Goal: Task Accomplishment & Management: Manage account settings

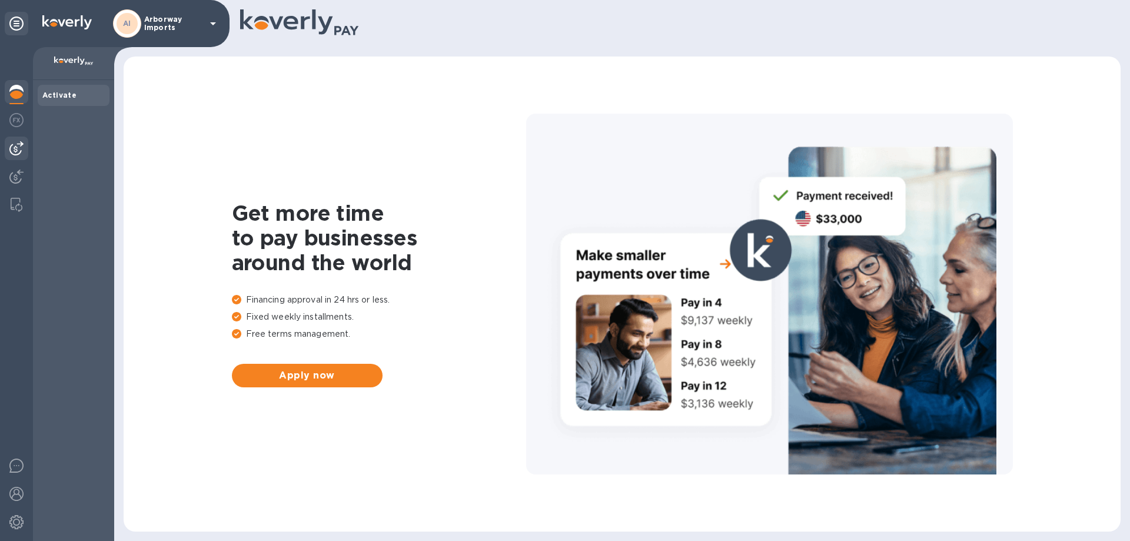
click at [16, 156] on div at bounding box center [17, 149] width 24 height 24
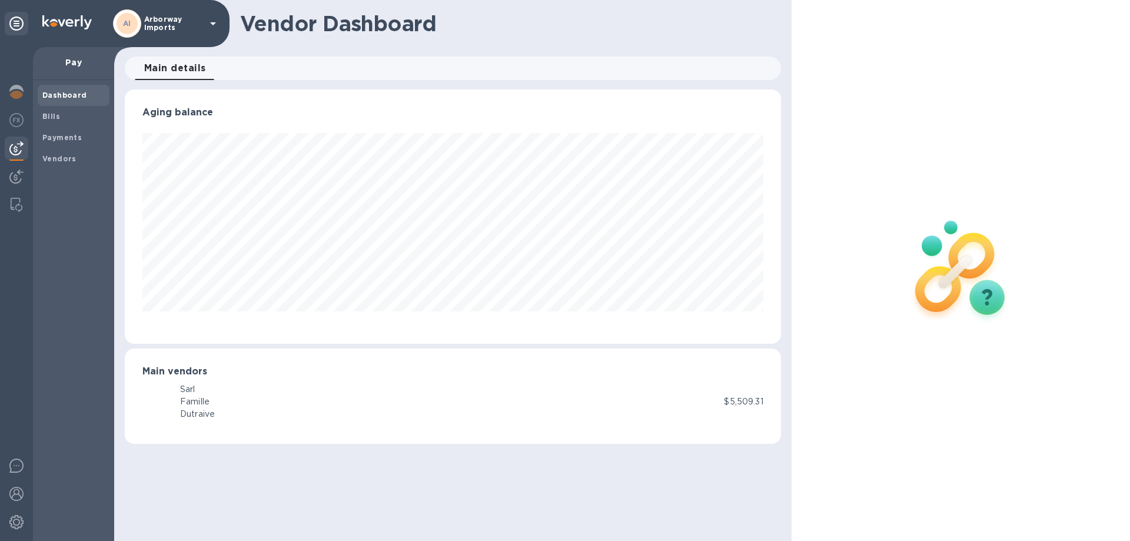
scroll to position [254, 656]
click at [68, 158] on b "Vendors" at bounding box center [59, 158] width 34 height 9
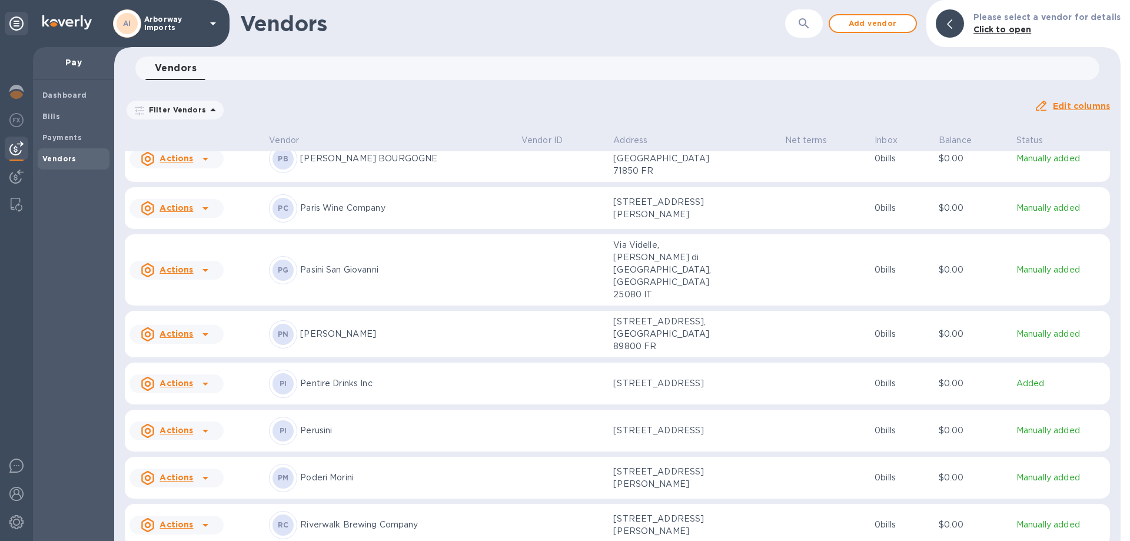
scroll to position [4676, 0]
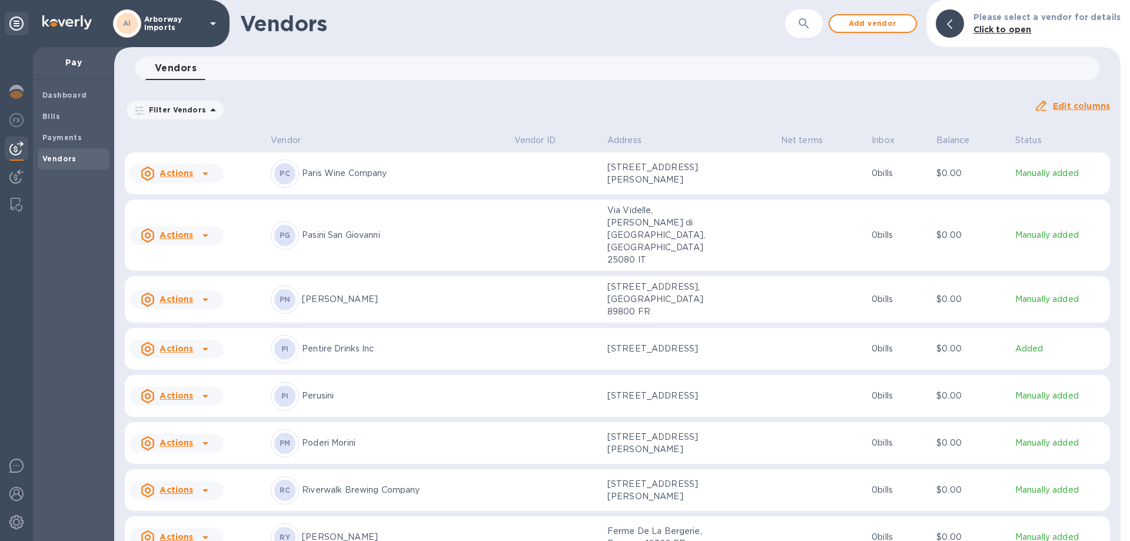
click at [326, 476] on div "RC Riverwalk Brewing Company" at bounding box center [388, 490] width 234 height 28
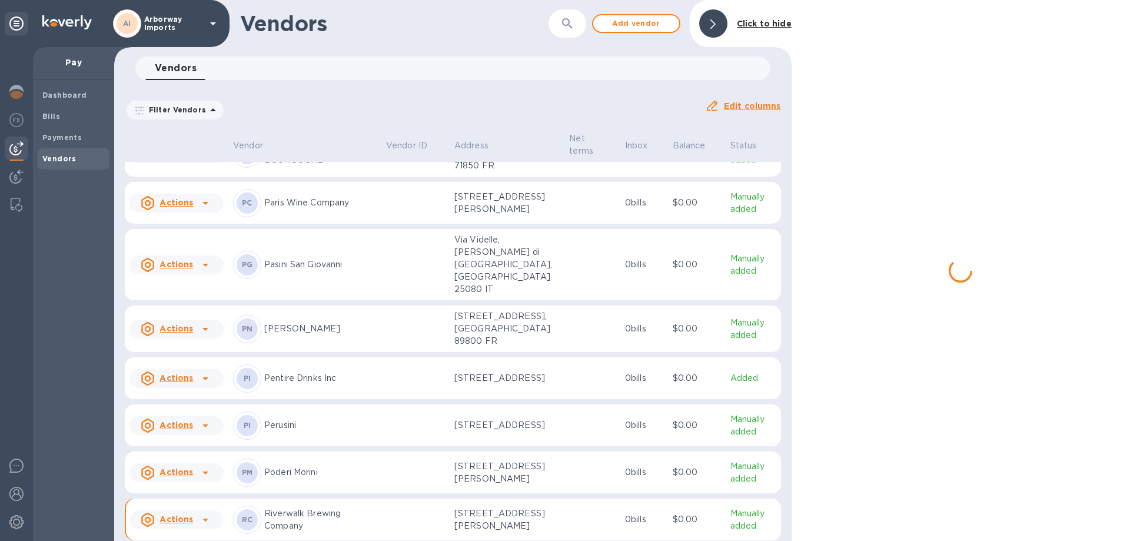
scroll to position [4740, 0]
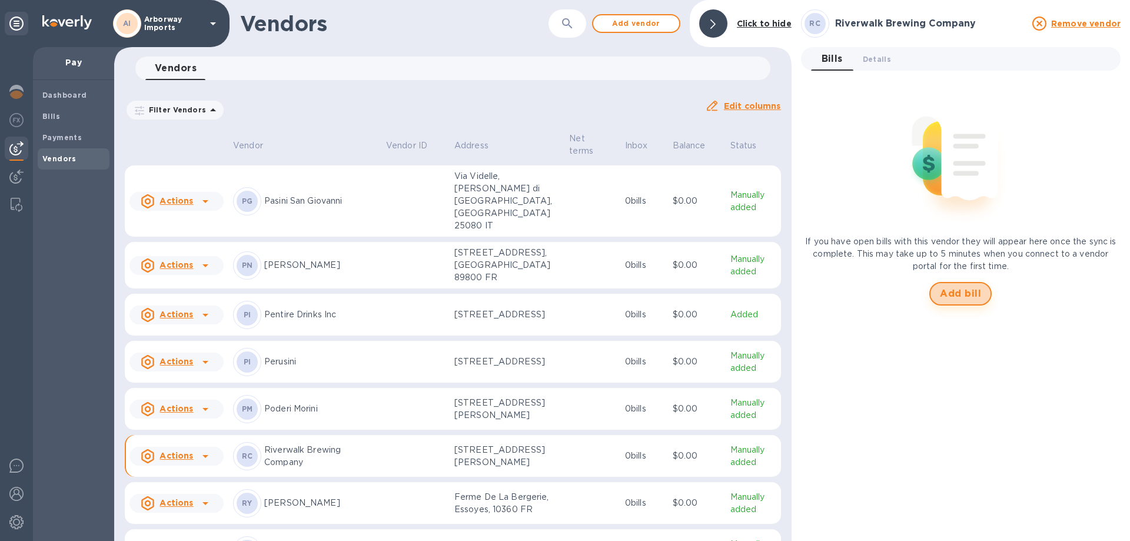
click at [965, 293] on span "Add bill" at bounding box center [960, 294] width 41 height 14
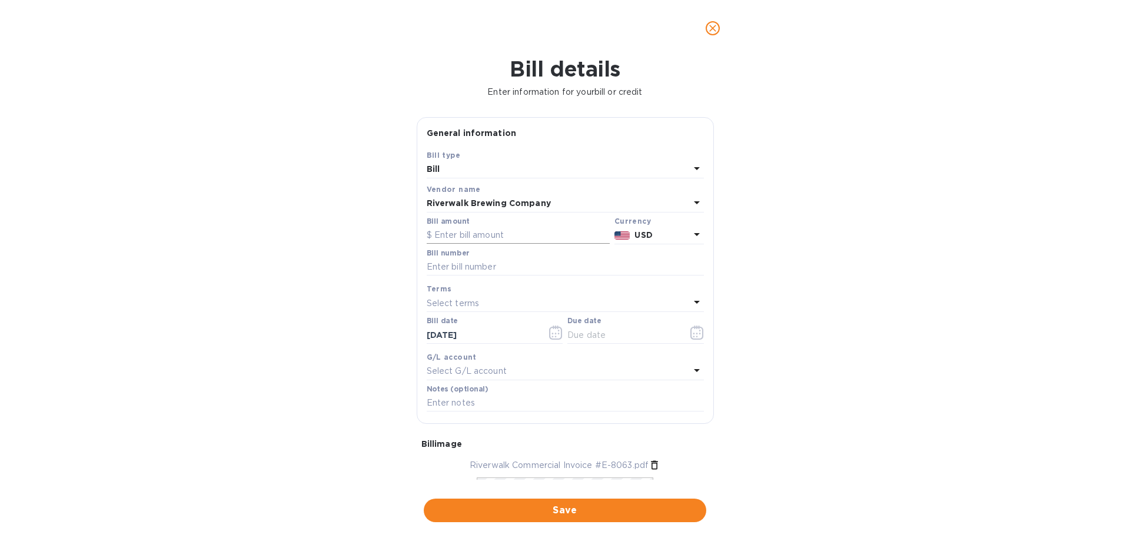
click at [497, 230] on input "text" at bounding box center [518, 236] width 183 height 18
type input "3,470.55"
click at [486, 270] on input "text" at bounding box center [565, 267] width 277 height 18
type input "E-8063"
click at [699, 335] on icon "button" at bounding box center [697, 333] width 14 height 14
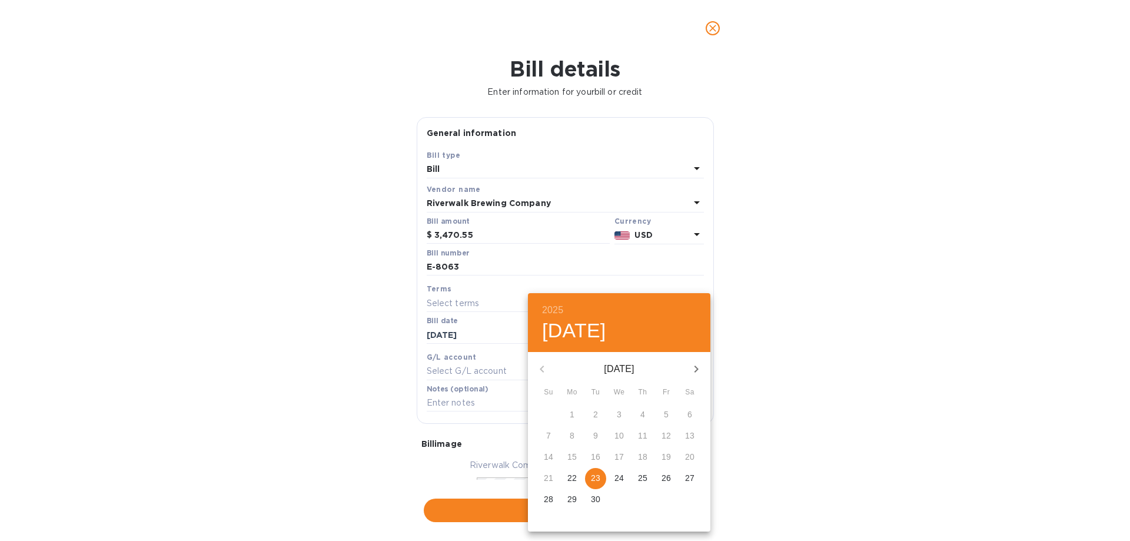
click at [592, 482] on p "23" at bounding box center [595, 478] width 9 height 12
type input "[DATE]"
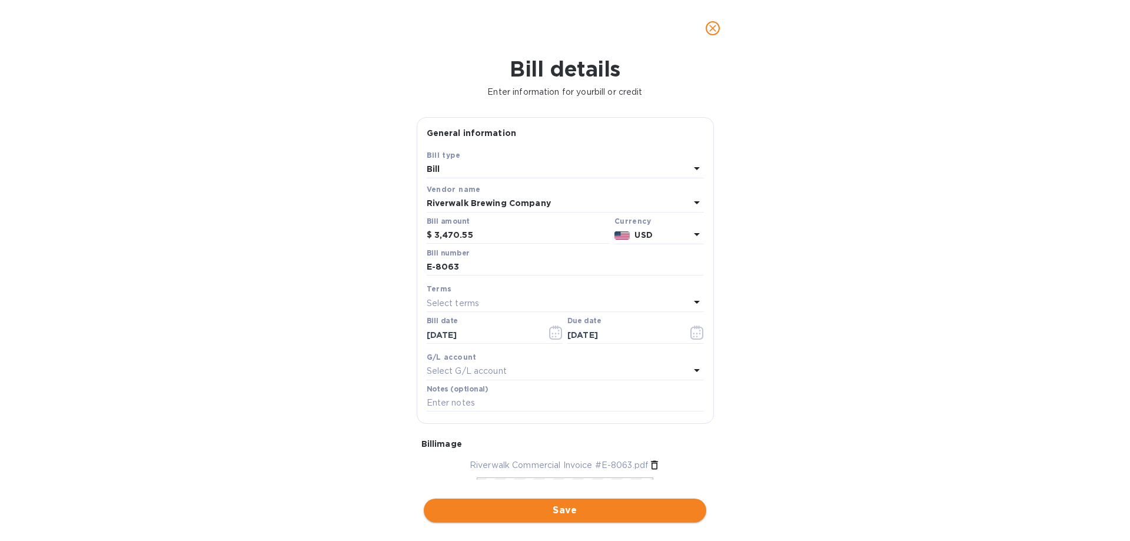
click at [557, 510] on span "Save" at bounding box center [565, 510] width 264 height 14
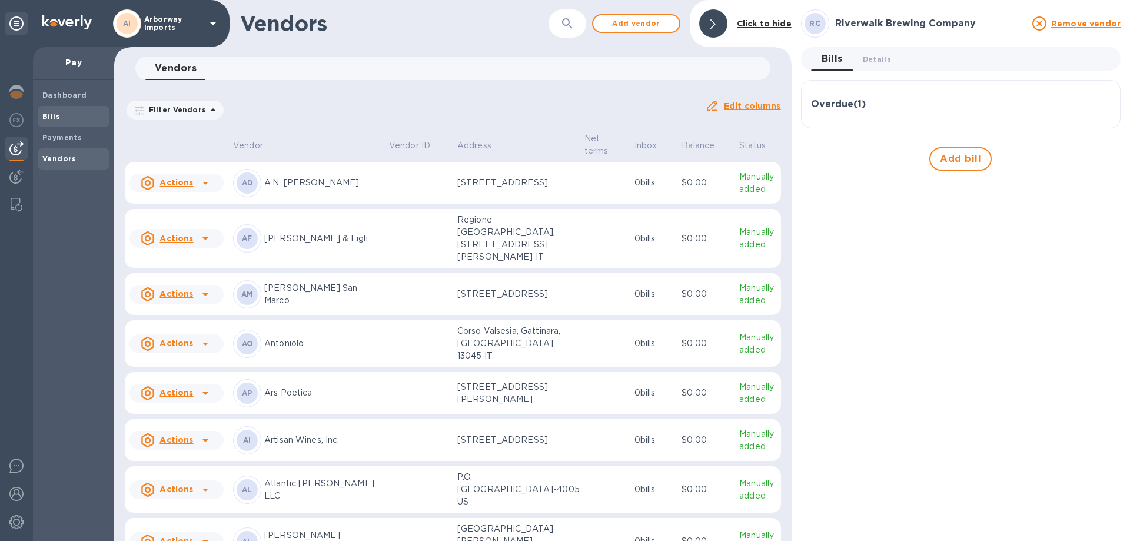
click at [84, 124] on div "Bills" at bounding box center [74, 116] width 72 height 21
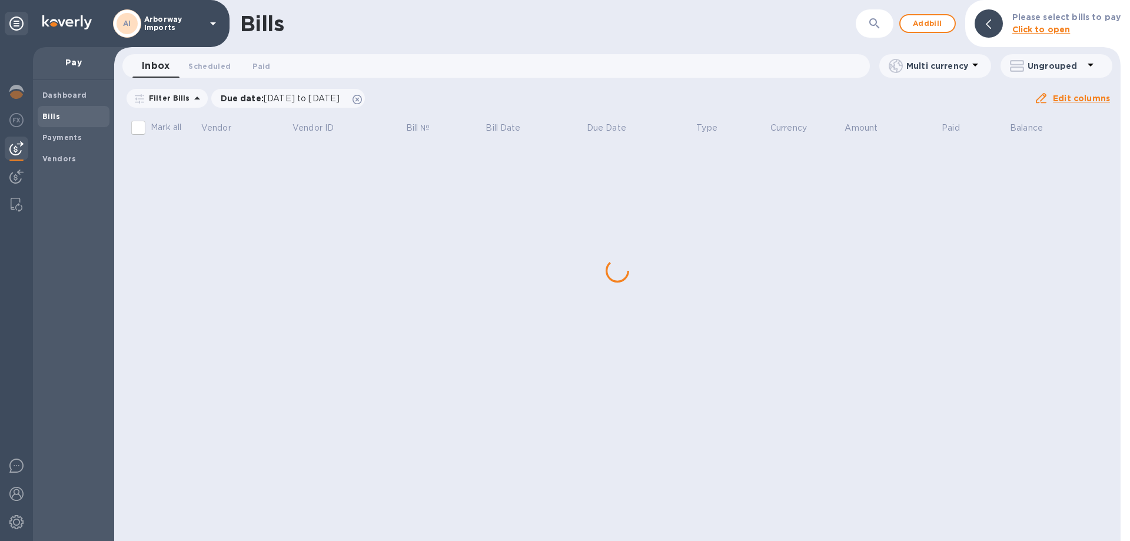
click at [201, 161] on div "Bills ​ Add bill Please select bills to pay Click to open Inbox 0 Scheduled 0 P…" at bounding box center [617, 270] width 1007 height 541
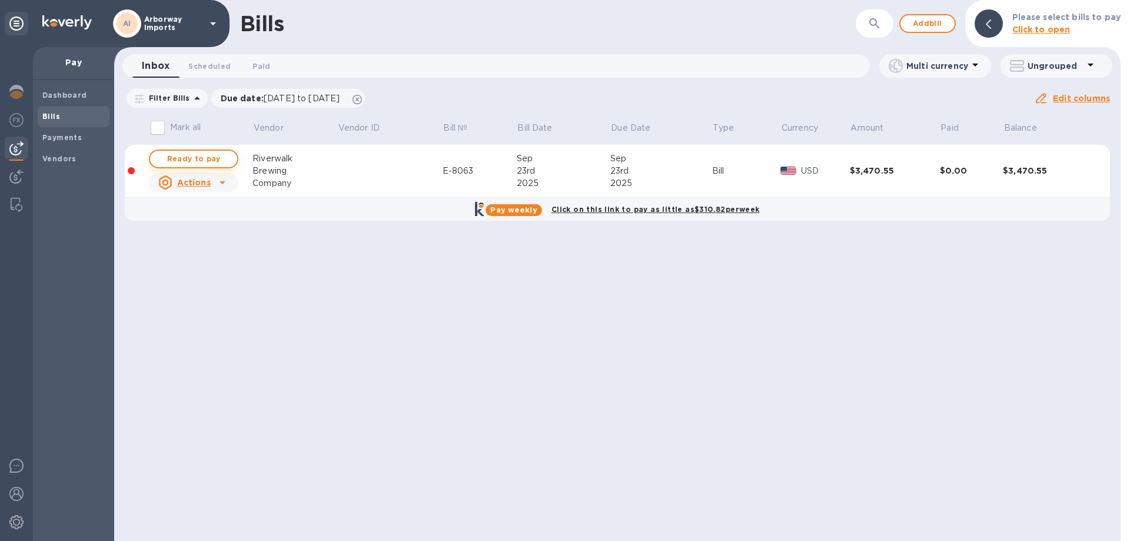
click at [187, 156] on span "Ready to pay" at bounding box center [194, 159] width 68 height 14
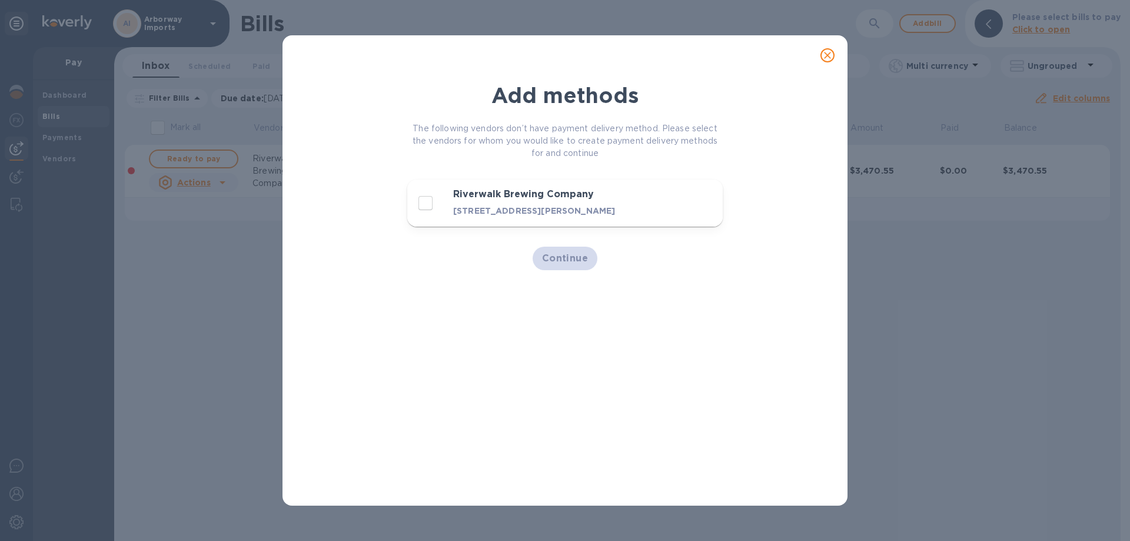
click at [434, 206] on input "decorative checkbox" at bounding box center [425, 203] width 25 height 25
checkbox input "true"
click at [545, 265] on span "Continue" at bounding box center [565, 258] width 47 height 14
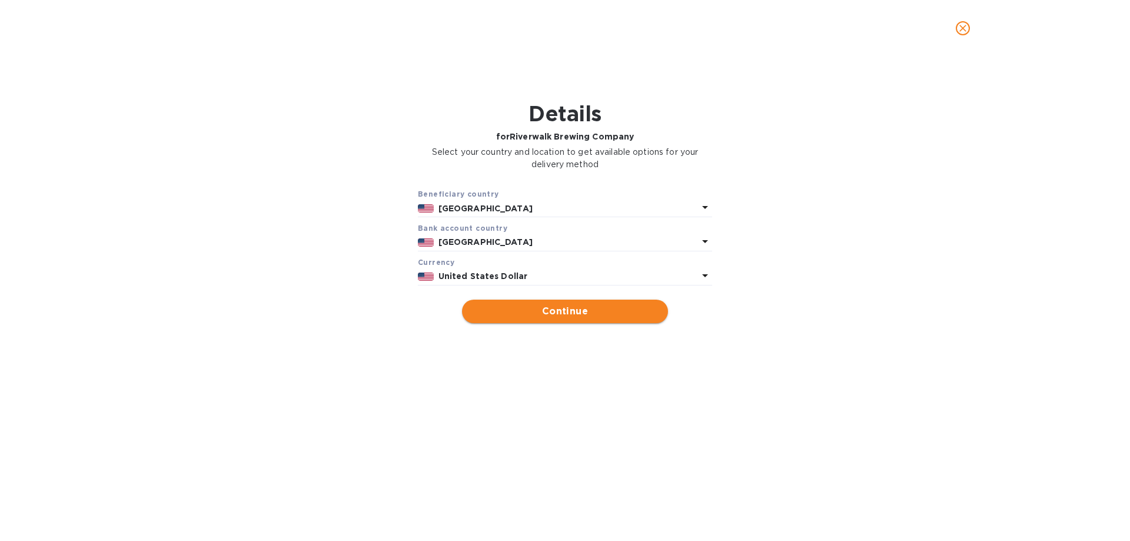
click at [570, 312] on span "Continue" at bounding box center [565, 311] width 187 height 14
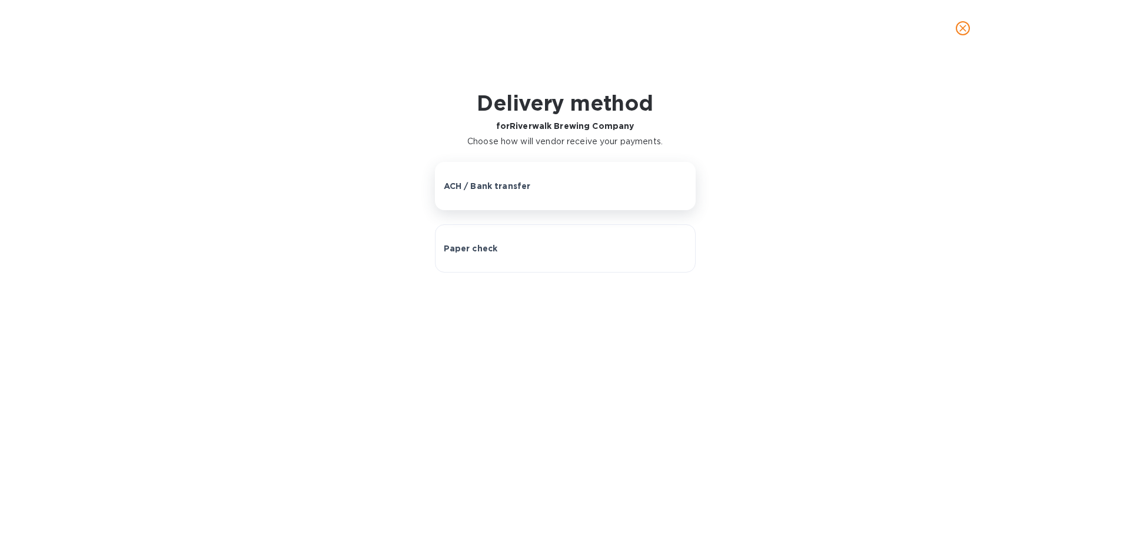
click at [537, 200] on button "ACH / Bank transfer" at bounding box center [565, 186] width 261 height 48
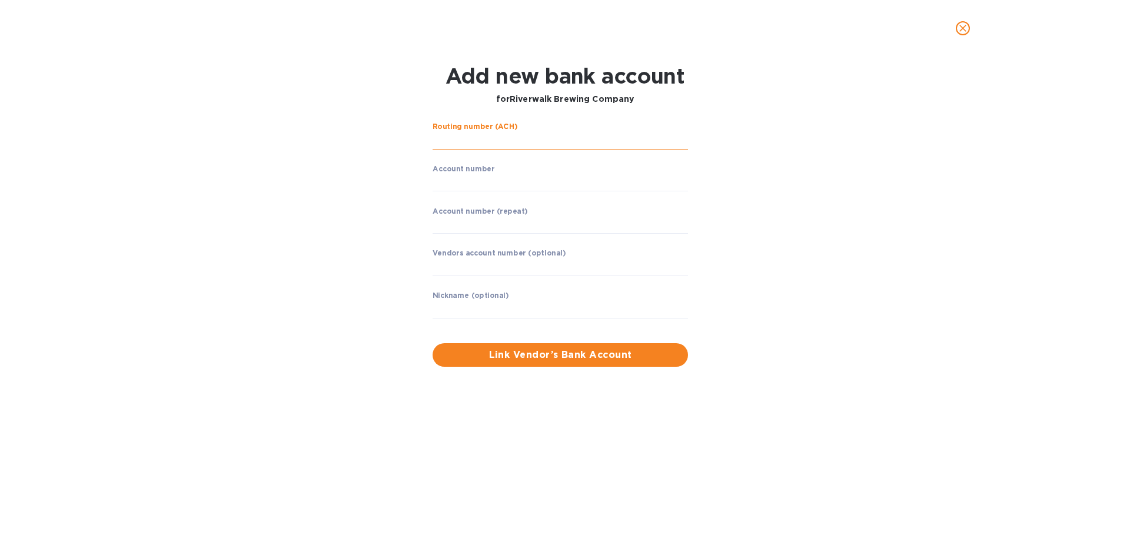
click at [506, 144] on input "string" at bounding box center [560, 141] width 255 height 18
click at [546, 138] on input "string" at bounding box center [560, 141] width 255 height 18
type input "211371502"
click at [499, 177] on input "string" at bounding box center [560, 183] width 255 height 18
type input "1200045407"
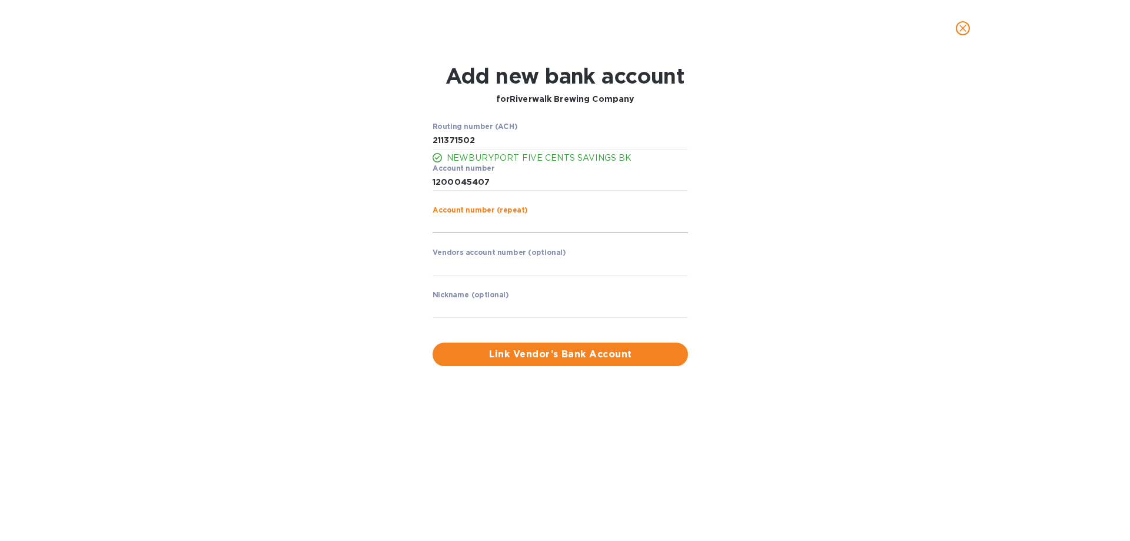
click at [453, 224] on input "string" at bounding box center [560, 224] width 255 height 18
type input "1200045407"
click at [499, 265] on input "text" at bounding box center [560, 267] width 255 height 18
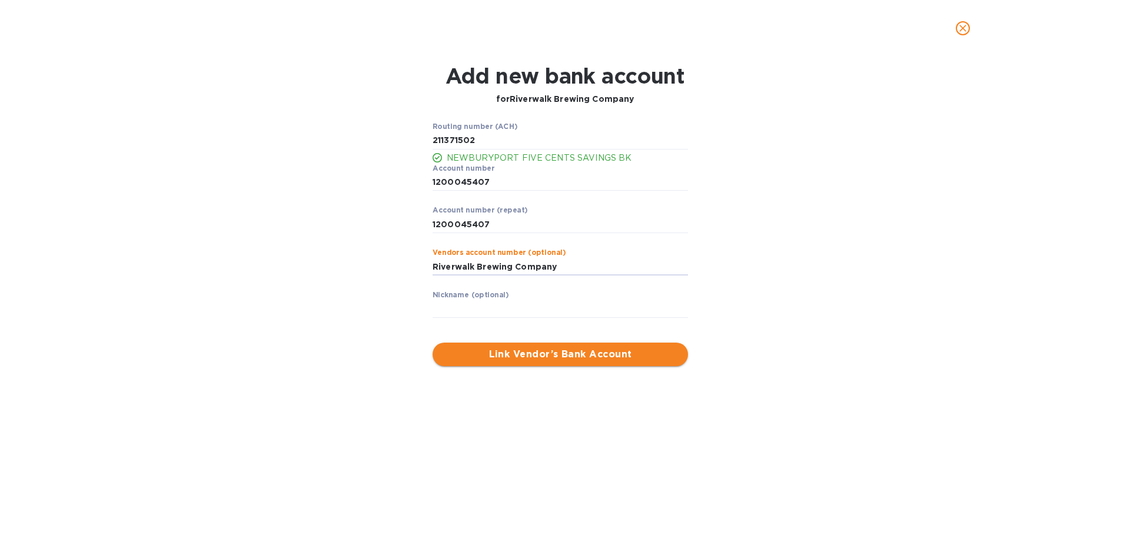
type input "Riverwalk Brewing Company"
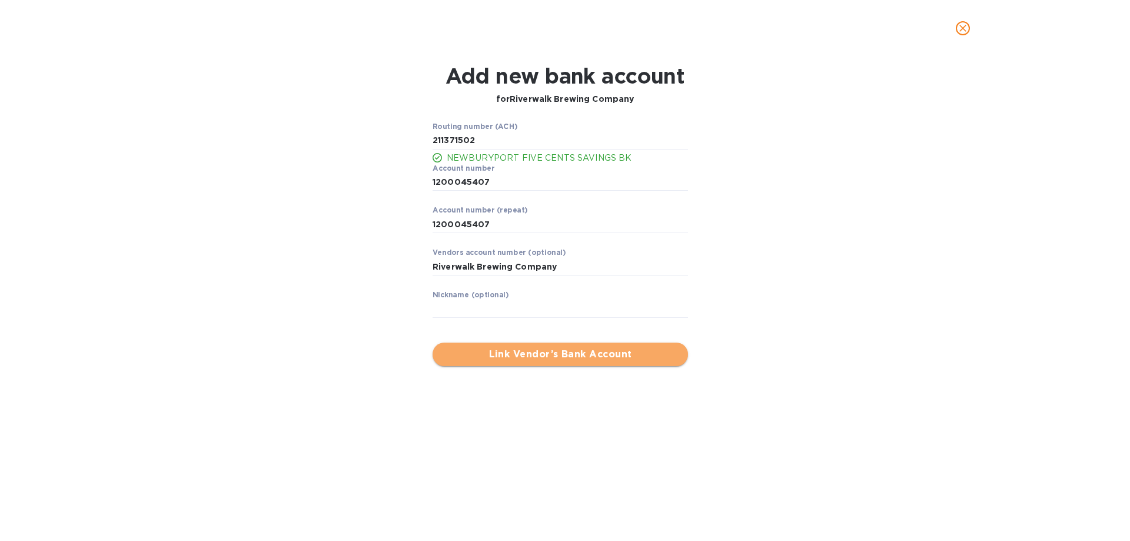
click at [509, 350] on span "Link Vendor’s Bank Account" at bounding box center [560, 354] width 237 height 14
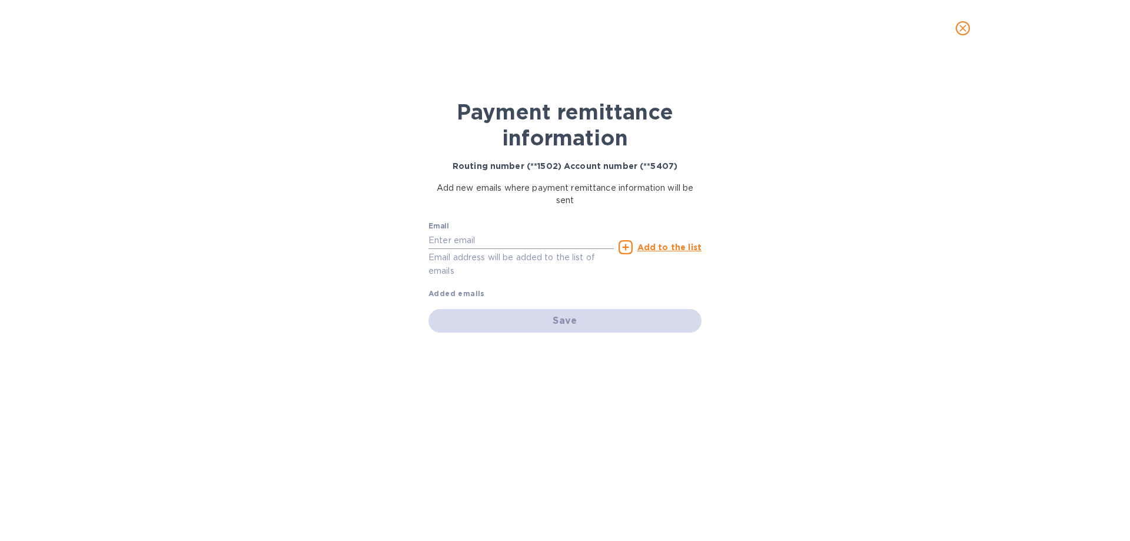
click at [490, 237] on input "text" at bounding box center [521, 240] width 185 height 18
type input "[PERSON_NAME][EMAIL_ADDRESS][DOMAIN_NAME]"
click at [650, 244] on u "Add to the list" at bounding box center [670, 247] width 64 height 9
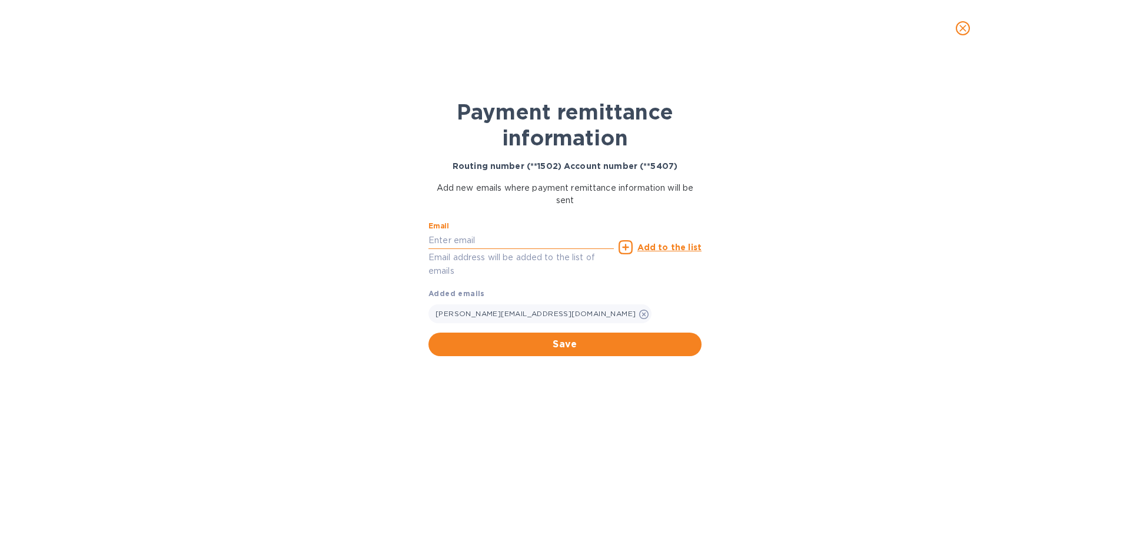
click at [449, 242] on input "text" at bounding box center [521, 240] width 185 height 18
paste input "[PERSON_NAME][EMAIL_ADDRESS][DOMAIN_NAME]>"
type input "[PERSON_NAME][EMAIL_ADDRESS][DOMAIN_NAME]"
click at [681, 246] on u "Add to the list" at bounding box center [670, 247] width 64 height 9
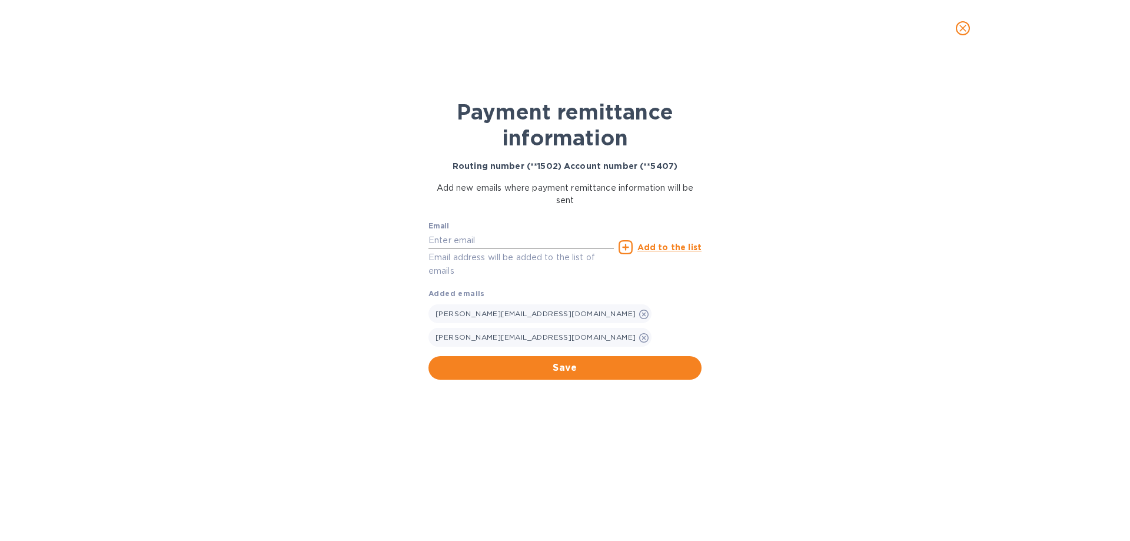
click at [482, 234] on input "text" at bounding box center [521, 240] width 185 height 18
click at [545, 244] on input "matt" at bounding box center [521, 240] width 185 height 18
drag, startPoint x: 199, startPoint y: 220, endPoint x: 137, endPoint y: 213, distance: 62.2
click at [137, 213] on div "Payment remittance information Routing number (**1502) Account number (**5407) …" at bounding box center [565, 299] width 1130 height 484
paste input "@[DOMAIN_NAME]"
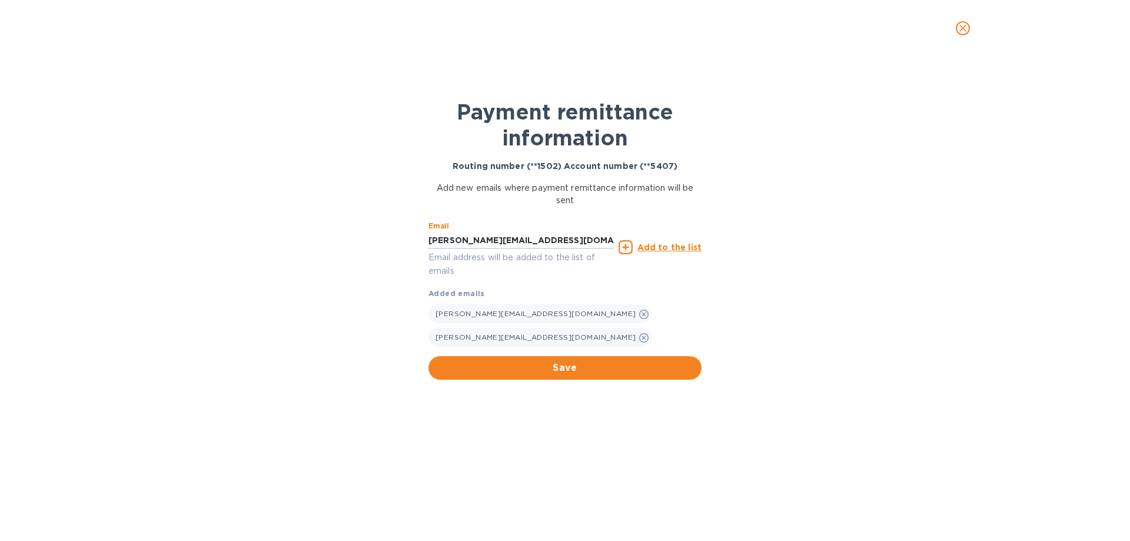
type input "[PERSON_NAME][EMAIL_ADDRESS][DOMAIN_NAME]"
click at [668, 249] on u "Add to the list" at bounding box center [670, 247] width 64 height 9
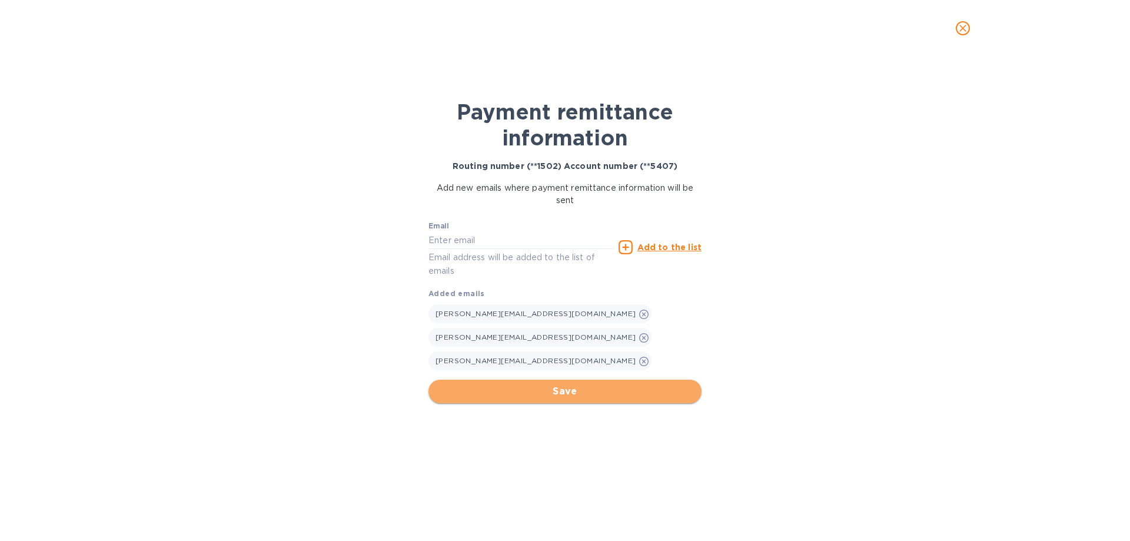
click at [621, 386] on span "Save" at bounding box center [565, 391] width 254 height 14
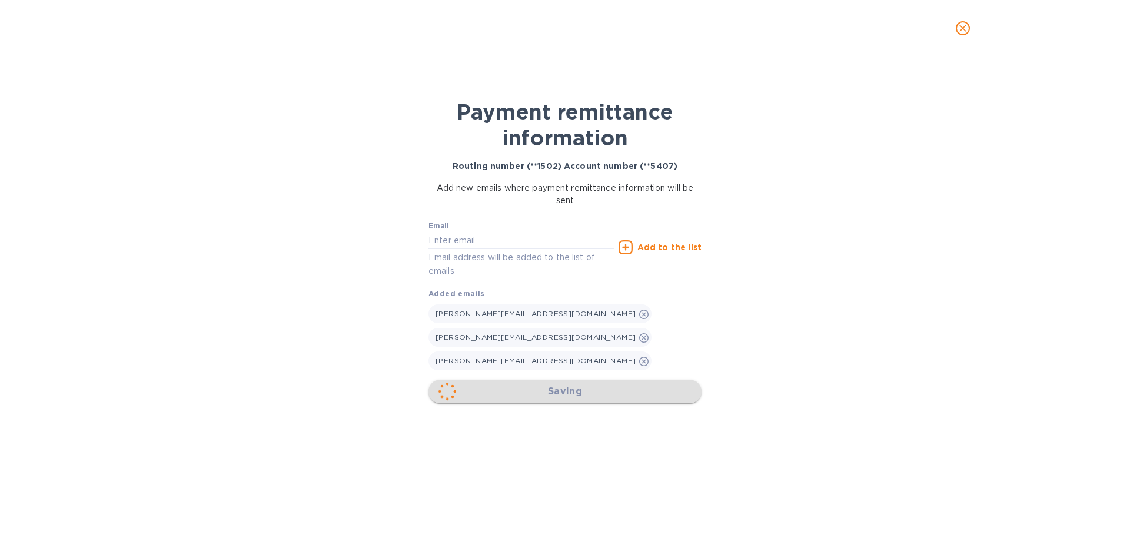
checkbox input "true"
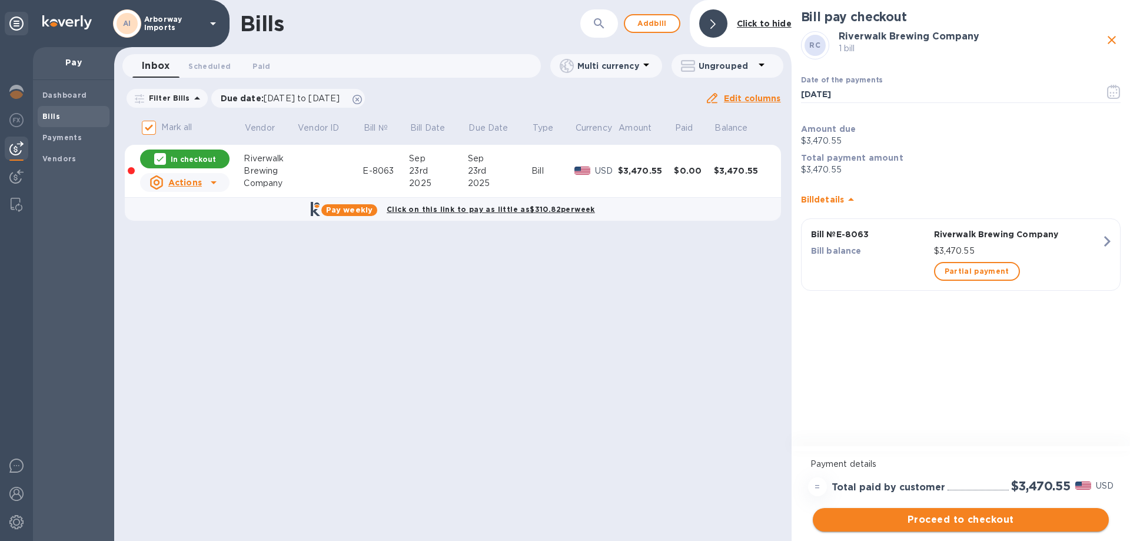
click at [1007, 520] on span "Proceed to checkout" at bounding box center [960, 520] width 277 height 14
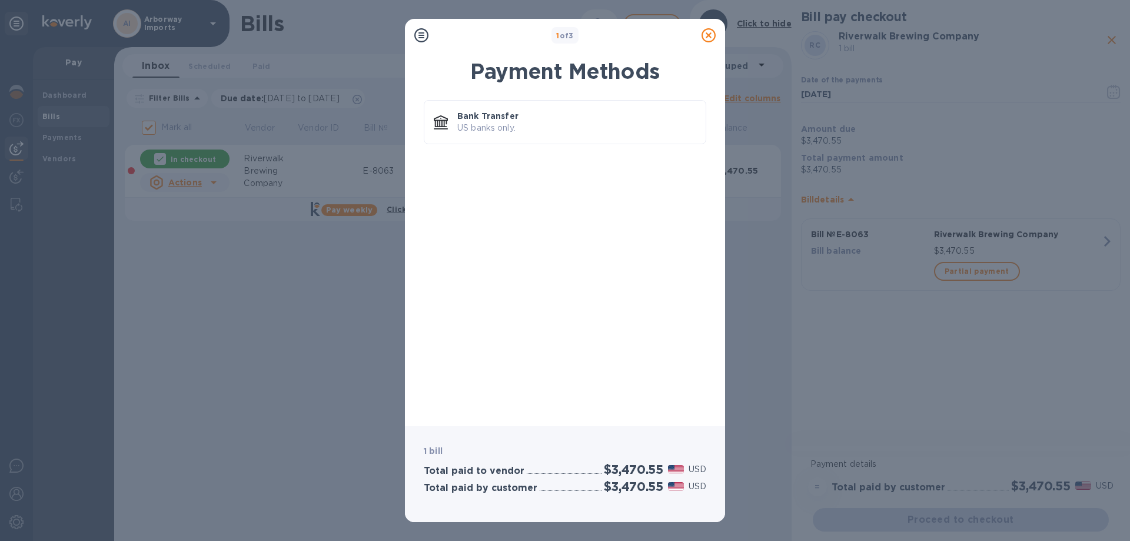
click at [540, 111] on p "Bank Transfer" at bounding box center [576, 116] width 239 height 12
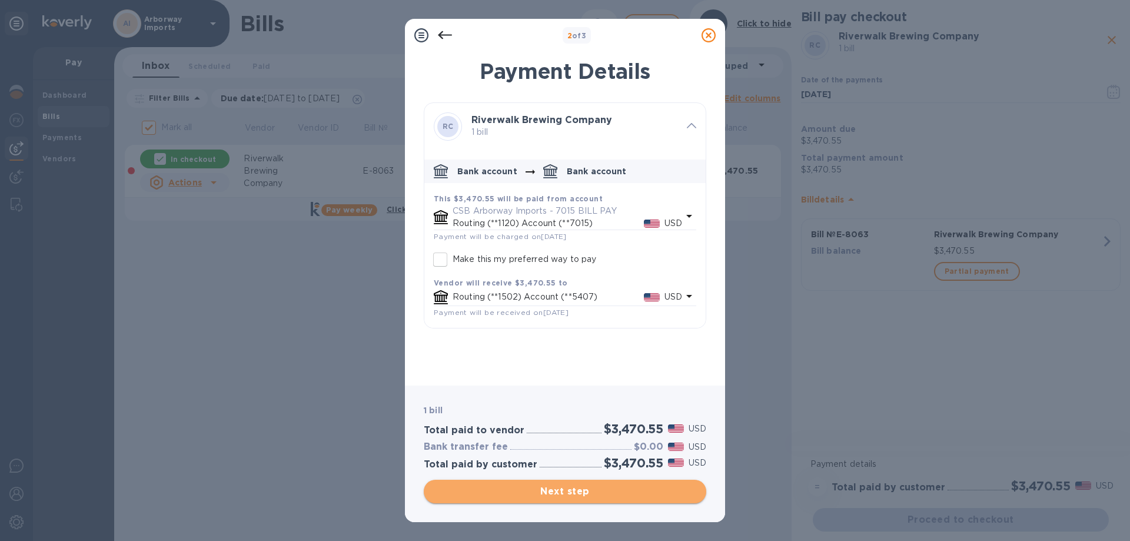
click at [567, 484] on span "Next step" at bounding box center [565, 491] width 264 height 14
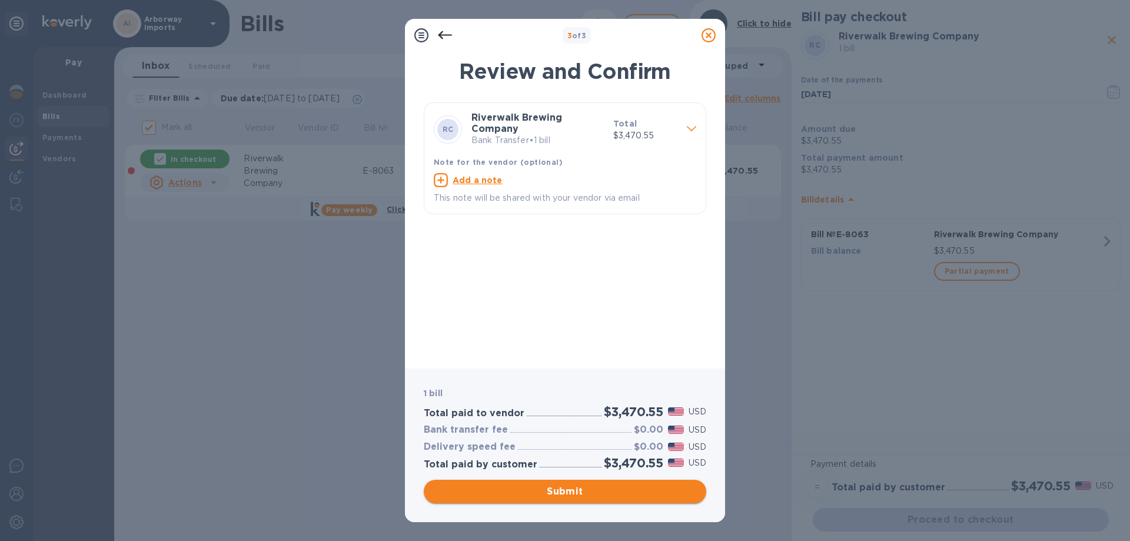
click at [603, 497] on span "Submit" at bounding box center [565, 491] width 264 height 14
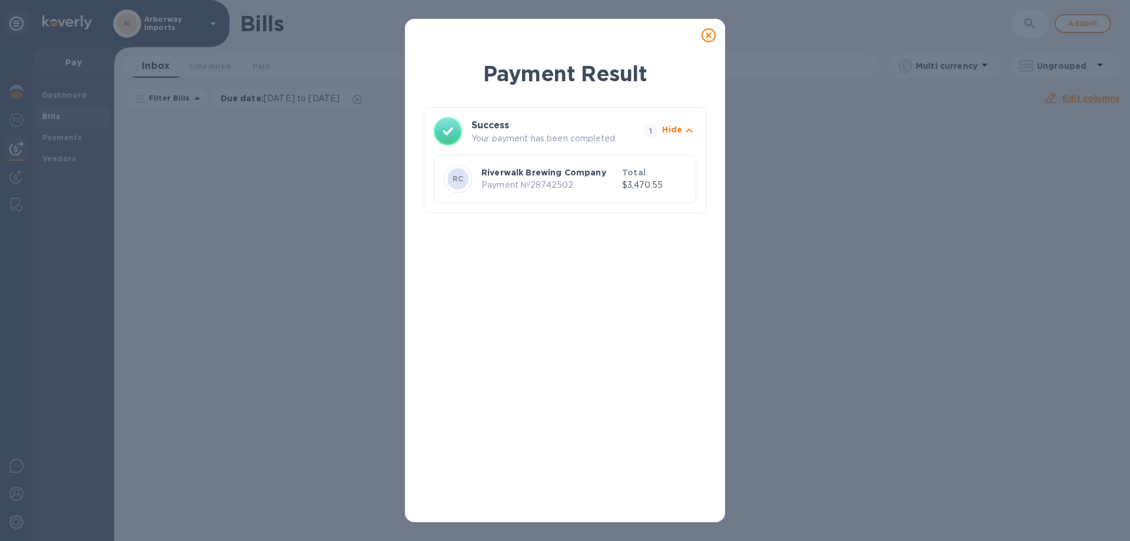
click at [710, 34] on icon at bounding box center [709, 35] width 14 height 14
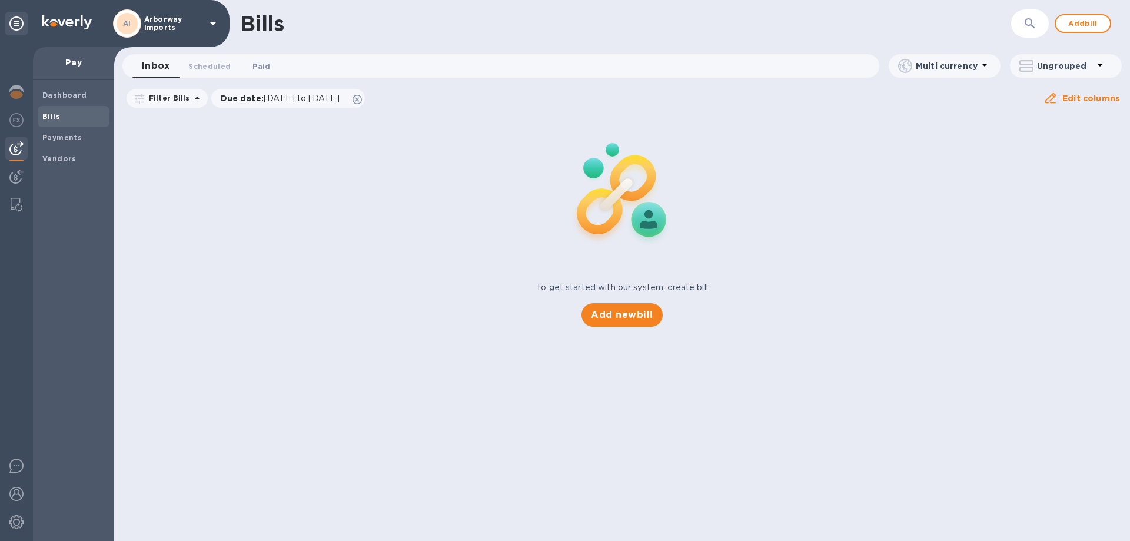
click at [265, 65] on span "Paid 0" at bounding box center [262, 66] width 18 height 12
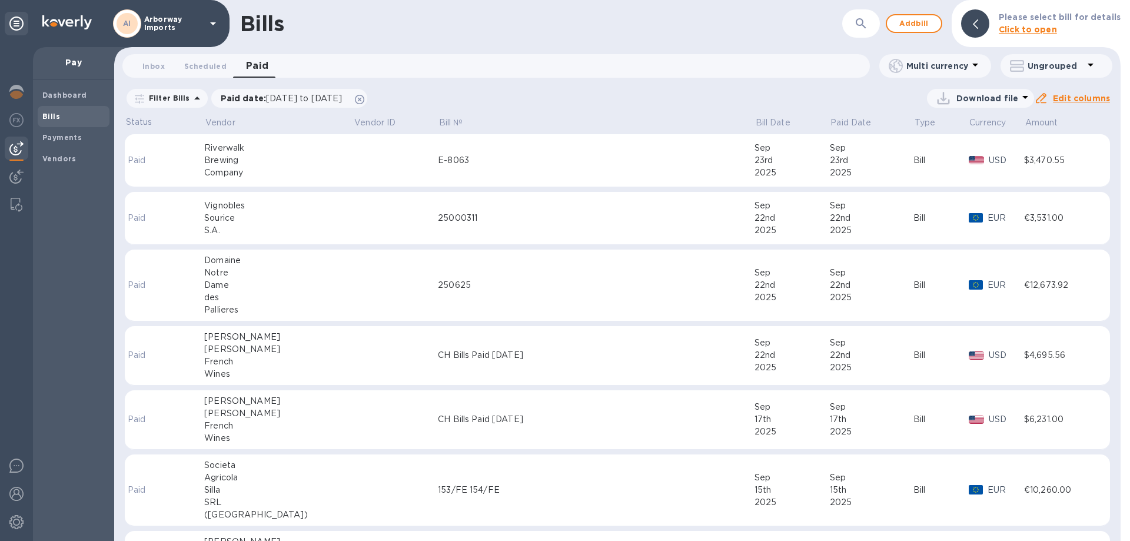
click at [438, 186] on td "E-8063" at bounding box center [596, 160] width 317 height 53
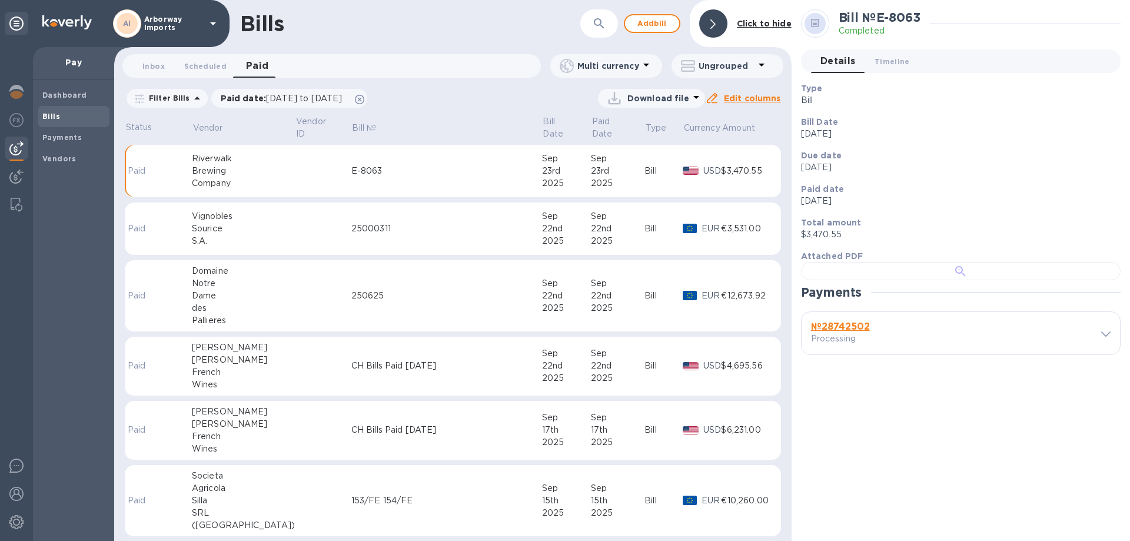
scroll to position [227, 0]
click at [862, 332] on b "№ 28742502" at bounding box center [840, 326] width 59 height 11
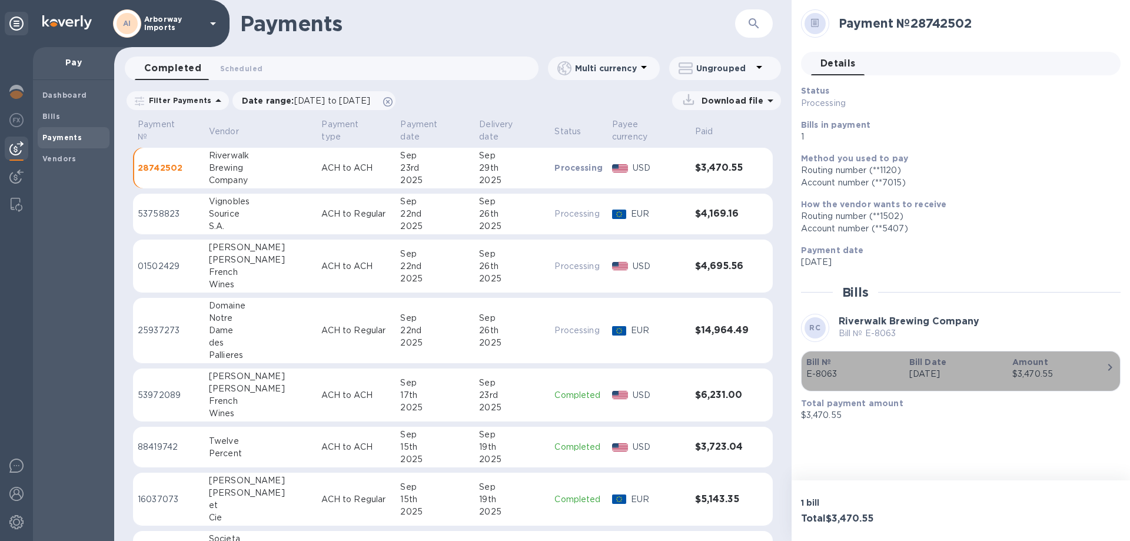
click at [929, 360] on b "Bill Date" at bounding box center [927, 361] width 37 height 9
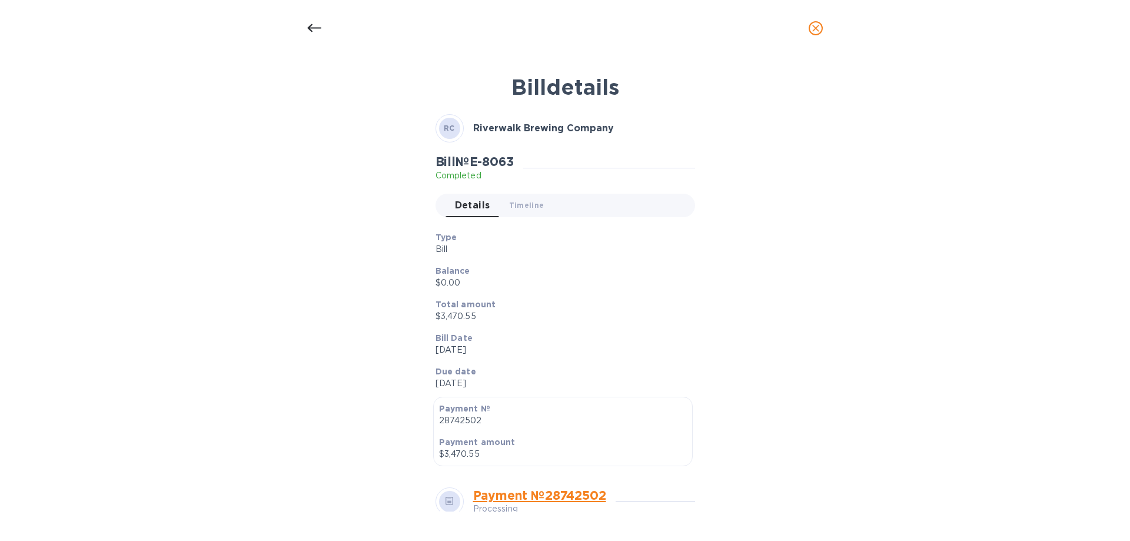
click at [556, 230] on div "Type Bill" at bounding box center [561, 244] width 260 height 34
